Goal: Check status: Check status

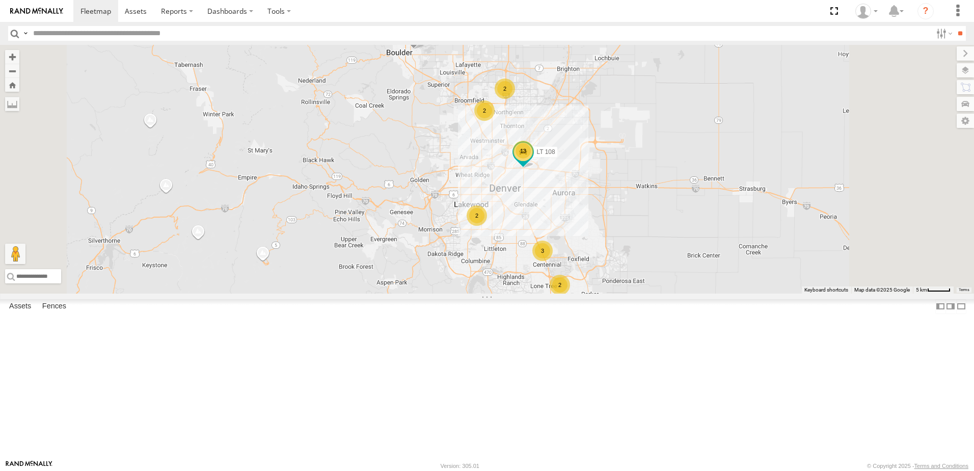
click at [533, 161] on div "13" at bounding box center [523, 151] width 20 height 20
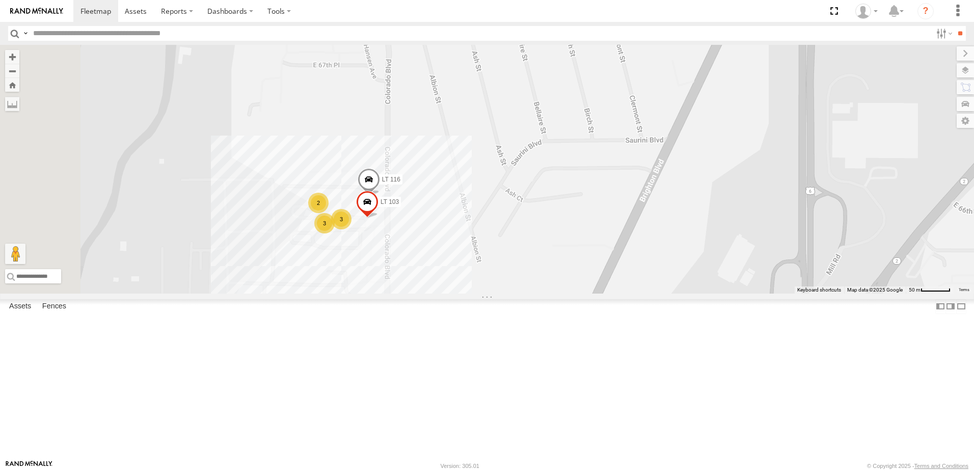
drag, startPoint x: 435, startPoint y: 347, endPoint x: 520, endPoint y: 249, distance: 130.0
click at [520, 249] on div "LT 108 LT 105 LT 109 LT 116 3 LT 103 2 3" at bounding box center [487, 169] width 974 height 249
click at [87, 7] on span at bounding box center [95, 11] width 31 height 10
